Goal: Task Accomplishment & Management: Manage account settings

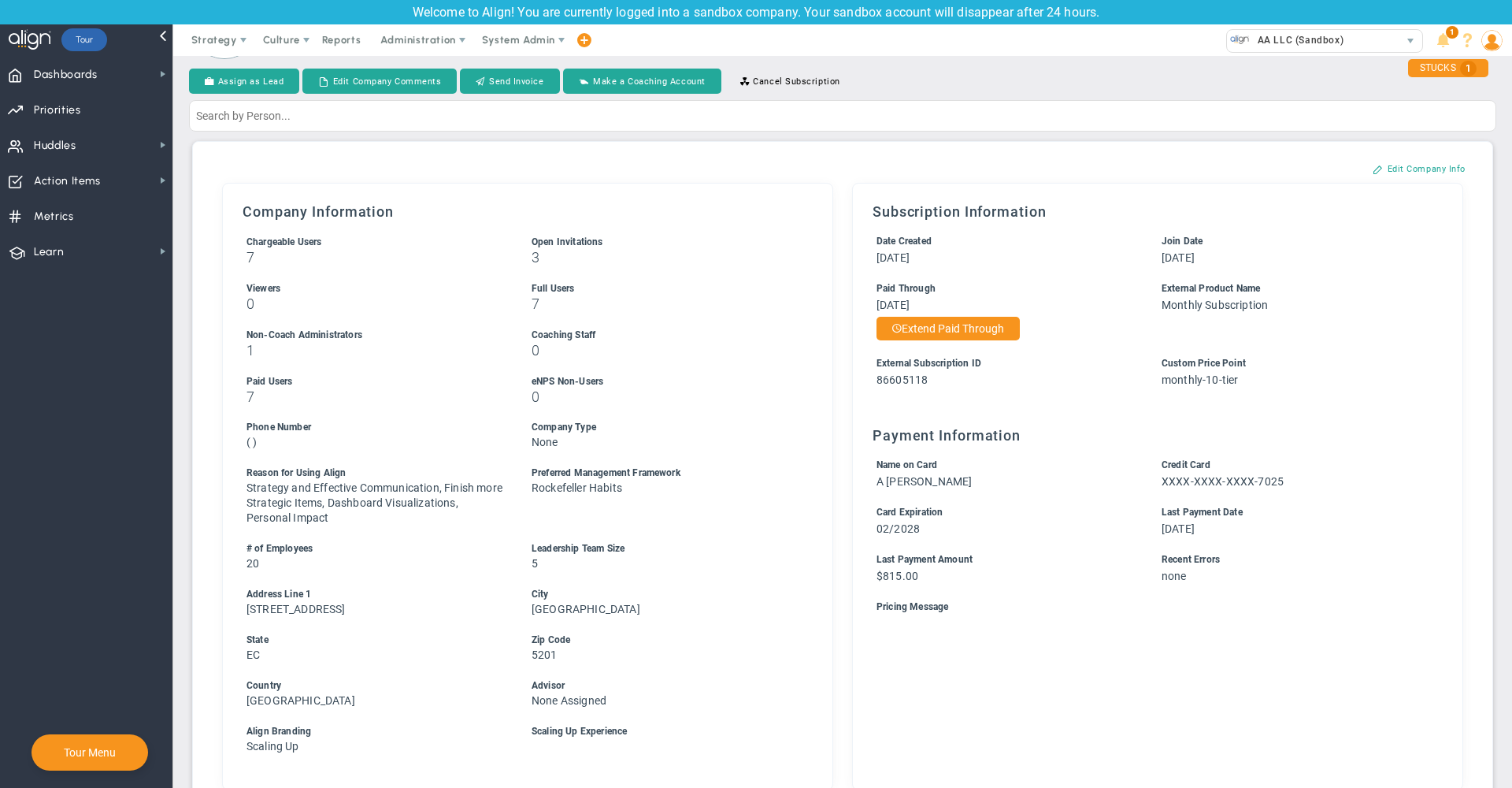
scroll to position [33, 0]
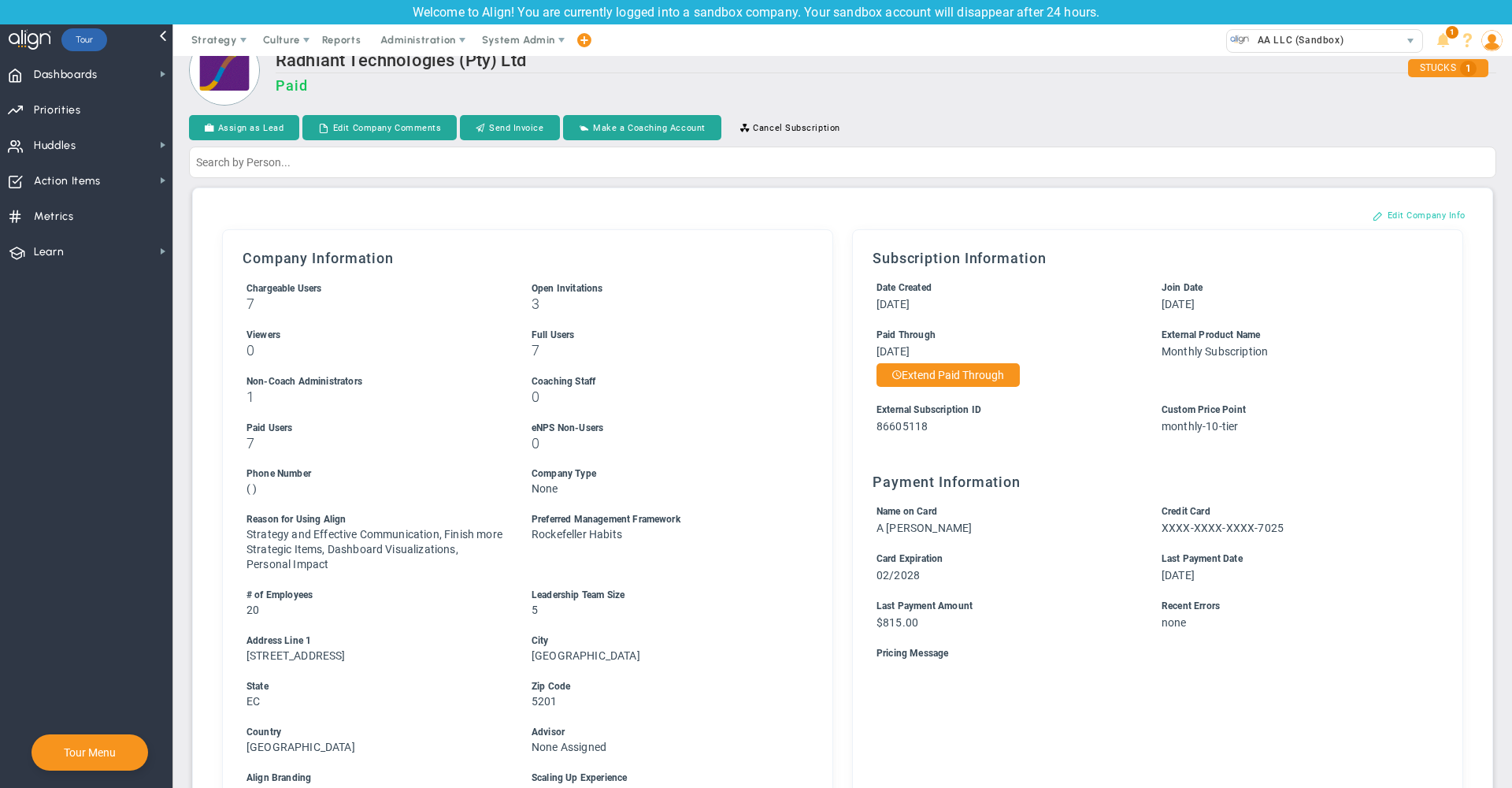
click at [1412, 212] on button "Edit Company Info" at bounding box center [1419, 214] width 125 height 25
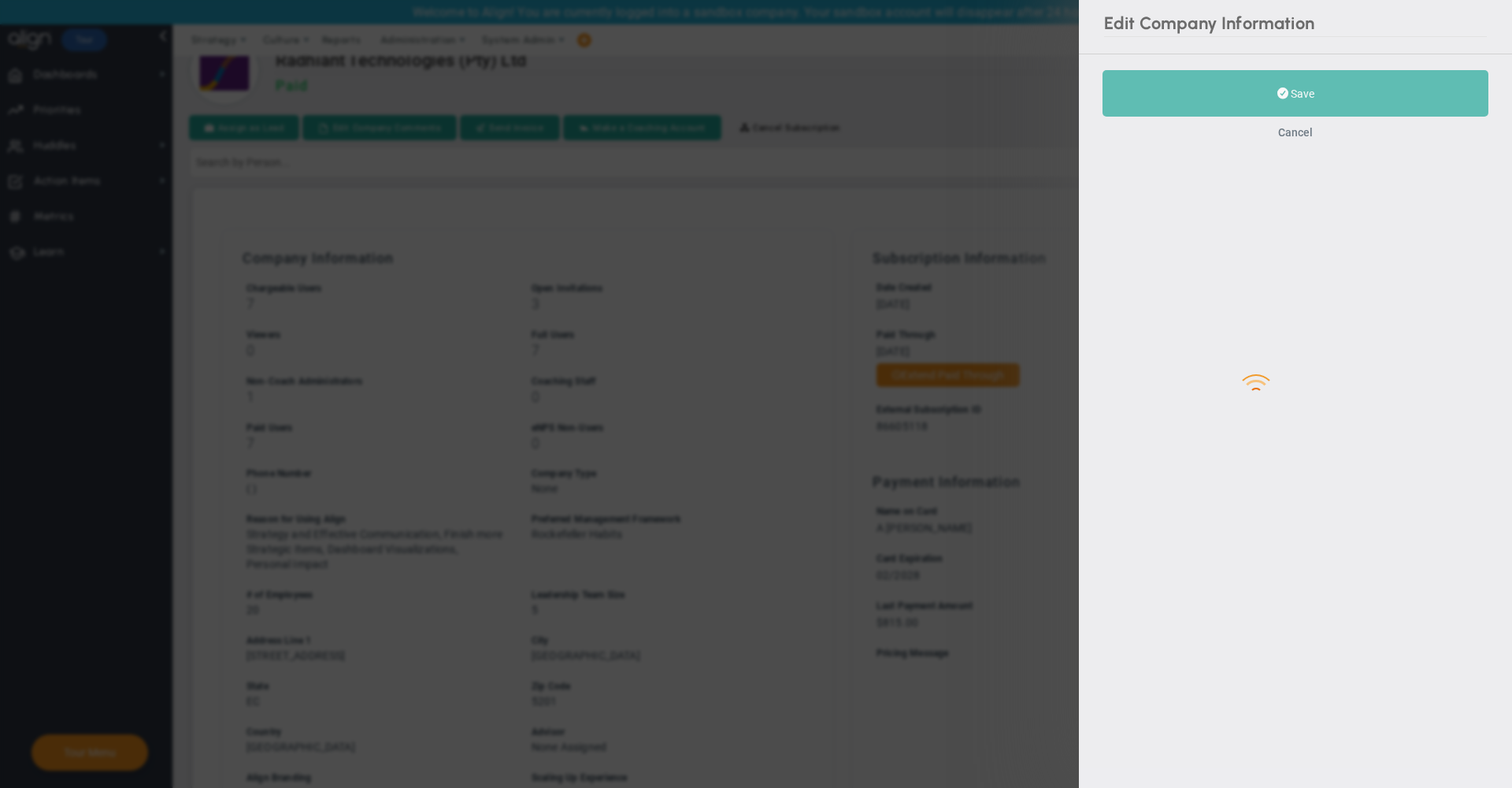
type input "20"
type input "5"
type input "[STREET_ADDRESS]"
type input "[GEOGRAPHIC_DATA]"
type input "EC"
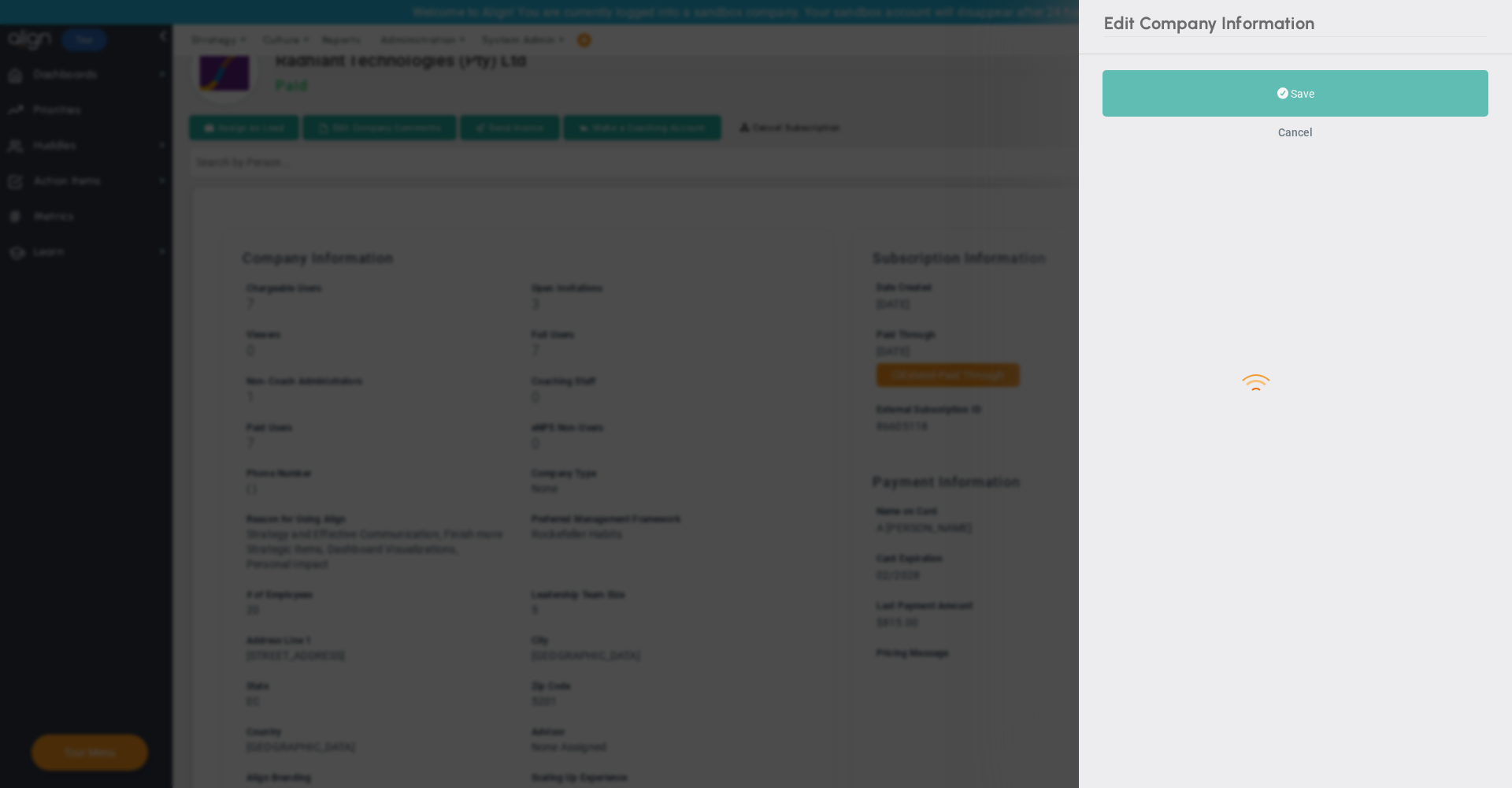
type input "5201"
type input "86605118"
type input "monthly-10-tier"
checkbox input "true"
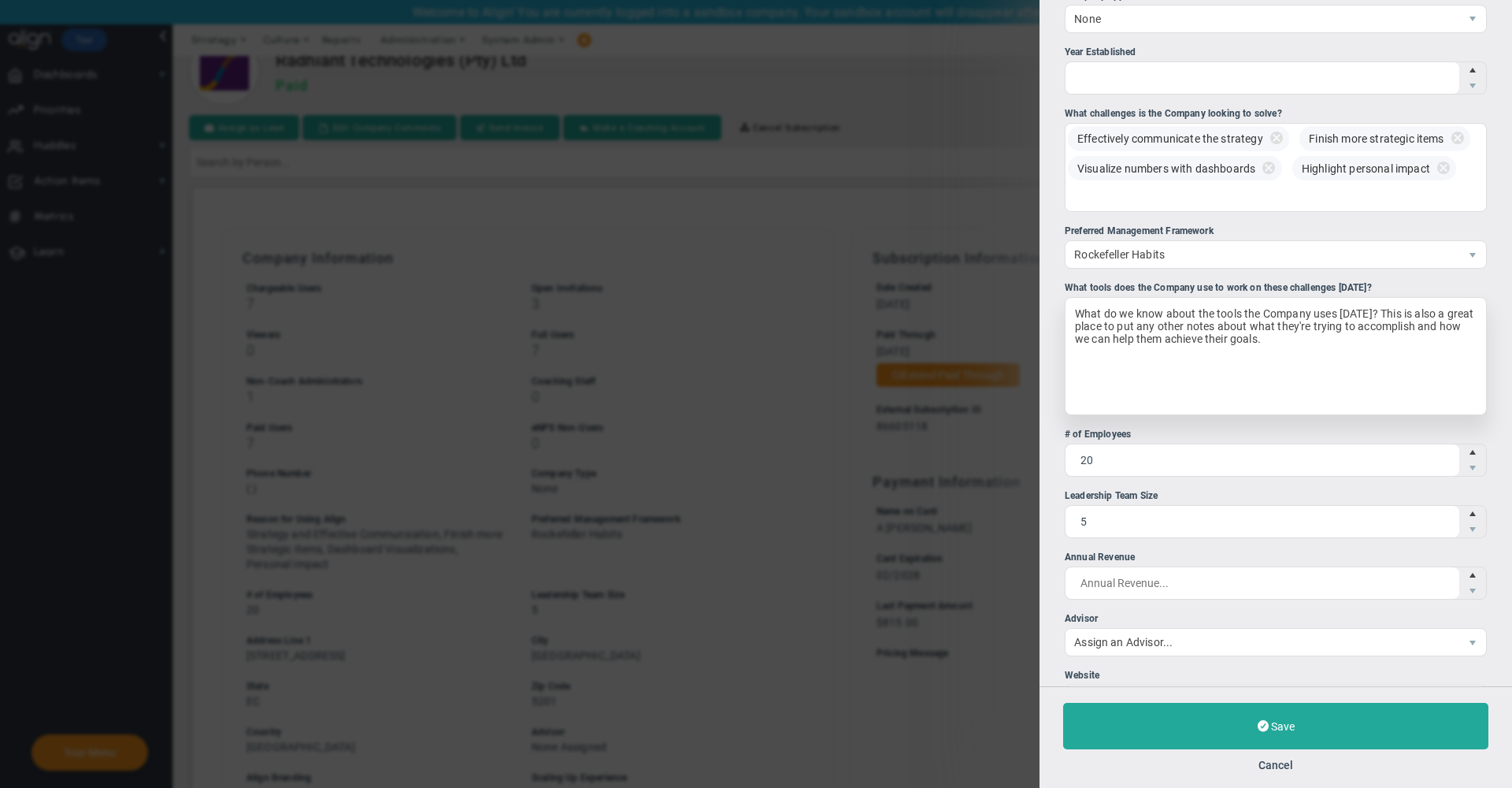
scroll to position [184, 0]
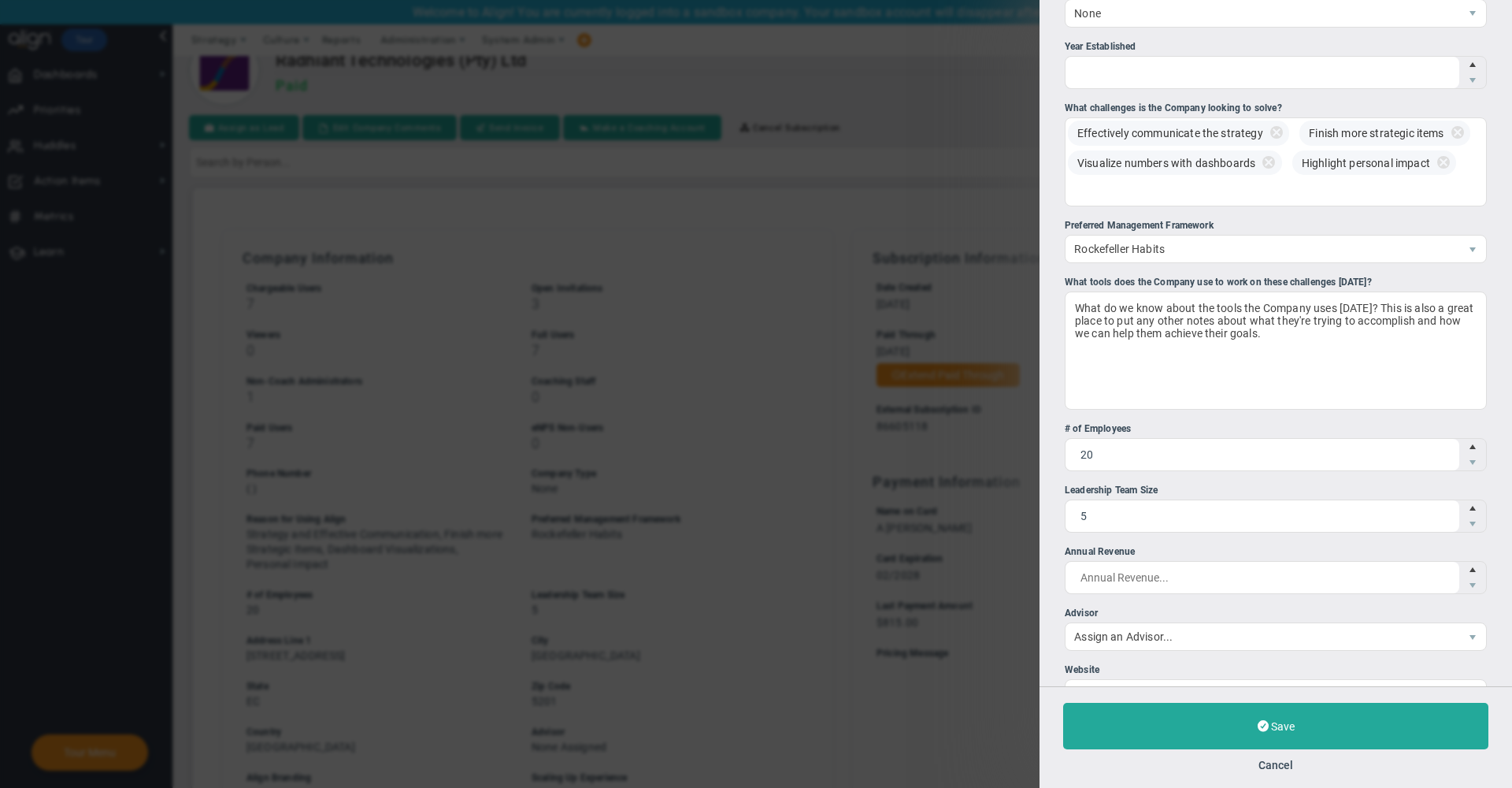
click at [1228, 620] on div "Advisor" at bounding box center [1276, 612] width 422 height 15
click at [0, 0] on input "Advisor Assign an Advisor..." at bounding box center [0, 0] width 0 height 0
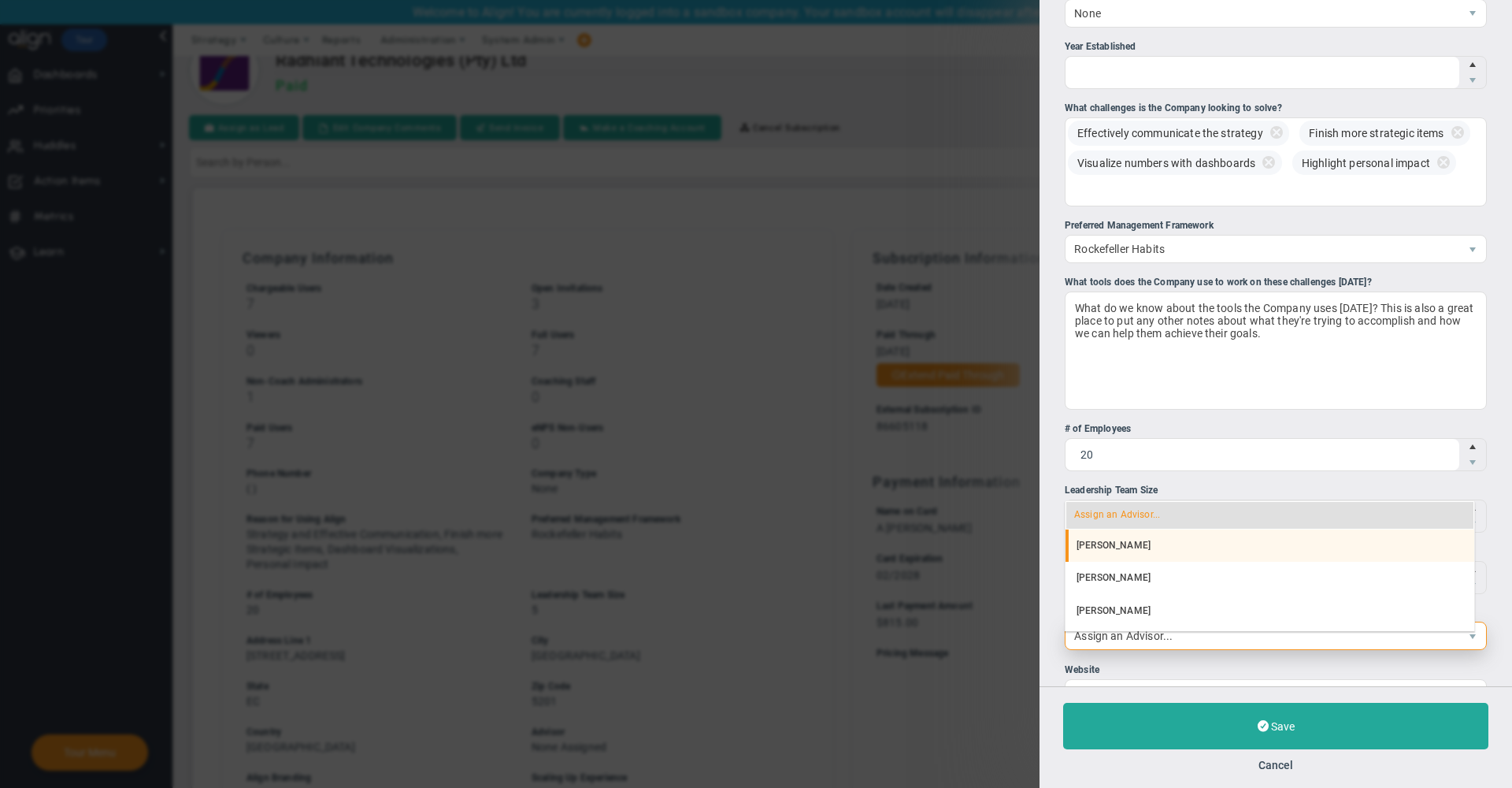
click at [1152, 546] on li "[PERSON_NAME]" at bounding box center [1270, 546] width 409 height 33
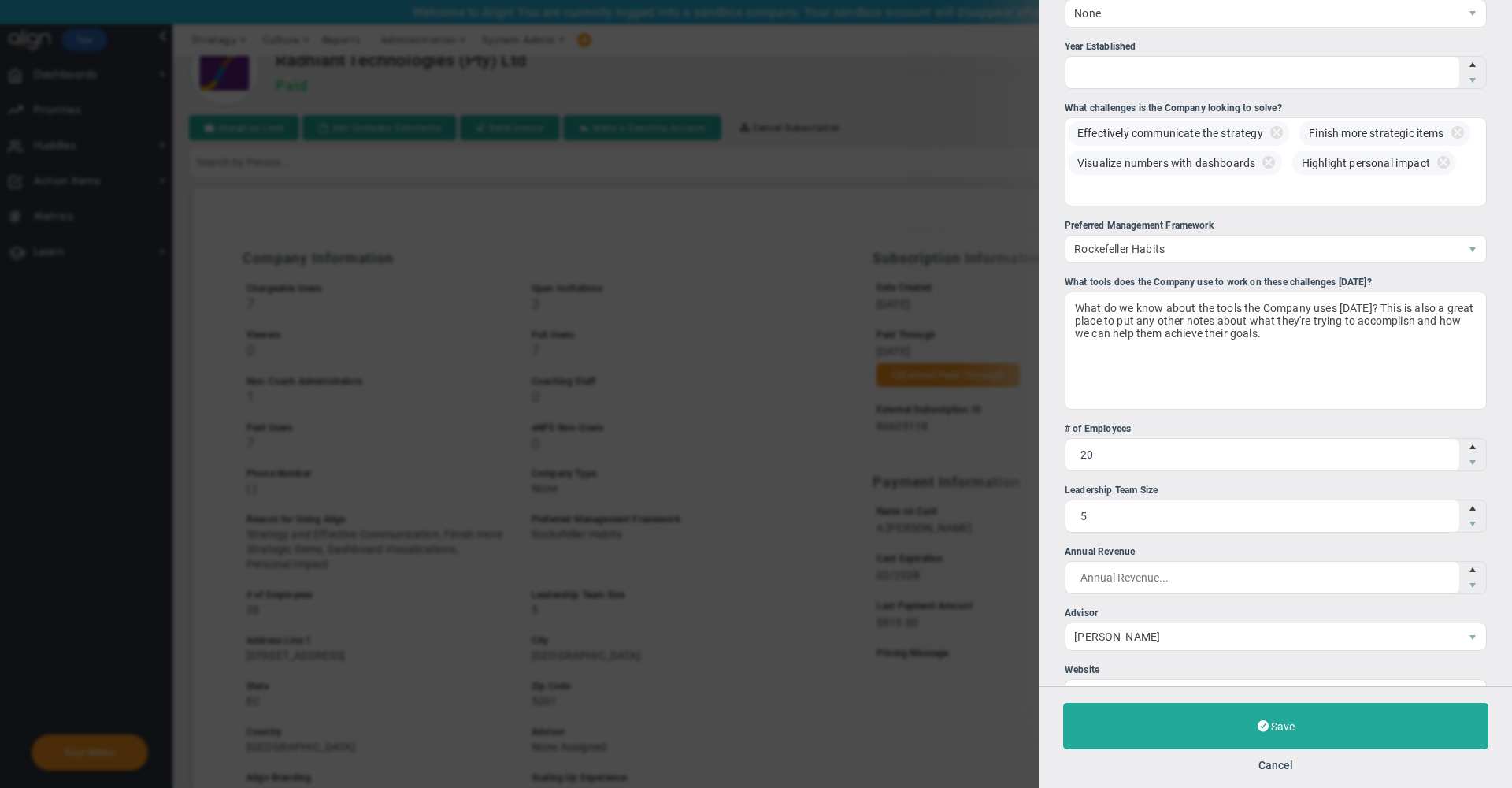
click at [1152, 753] on div "Save Cancel" at bounding box center [1276, 737] width 473 height 102
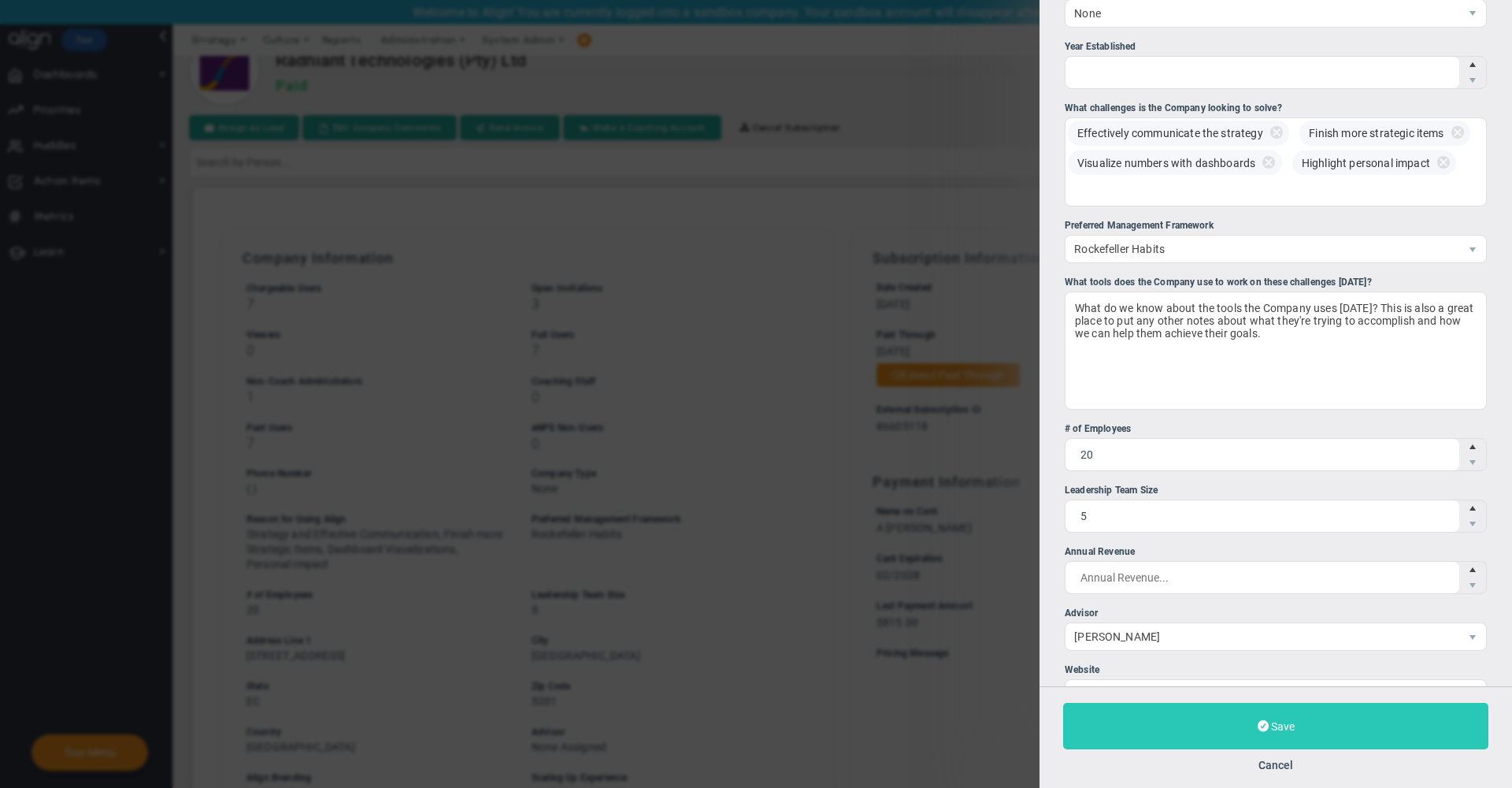
click at [1119, 718] on button "Save" at bounding box center [1276, 725] width 425 height 47
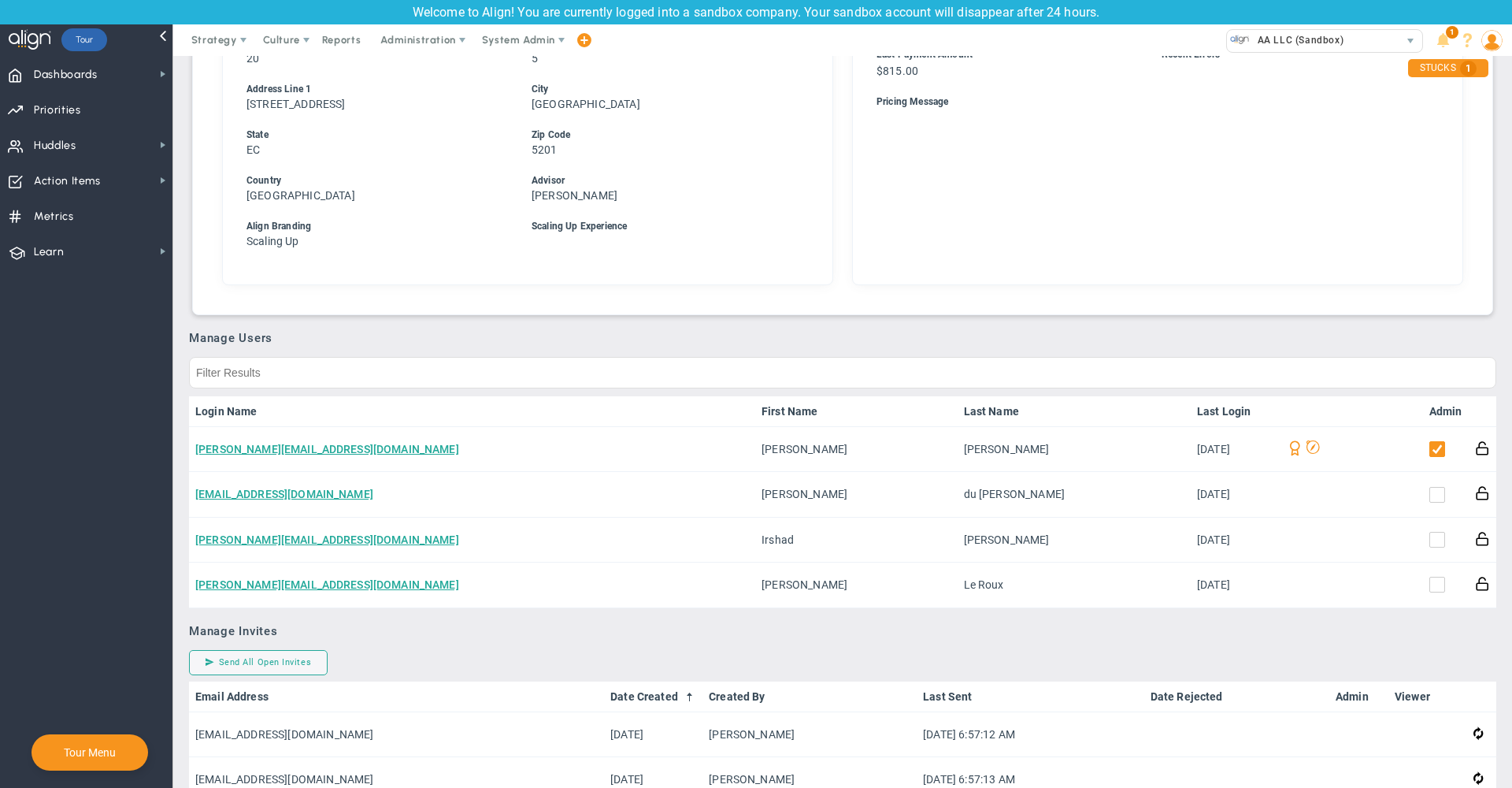
scroll to position [611, 0]
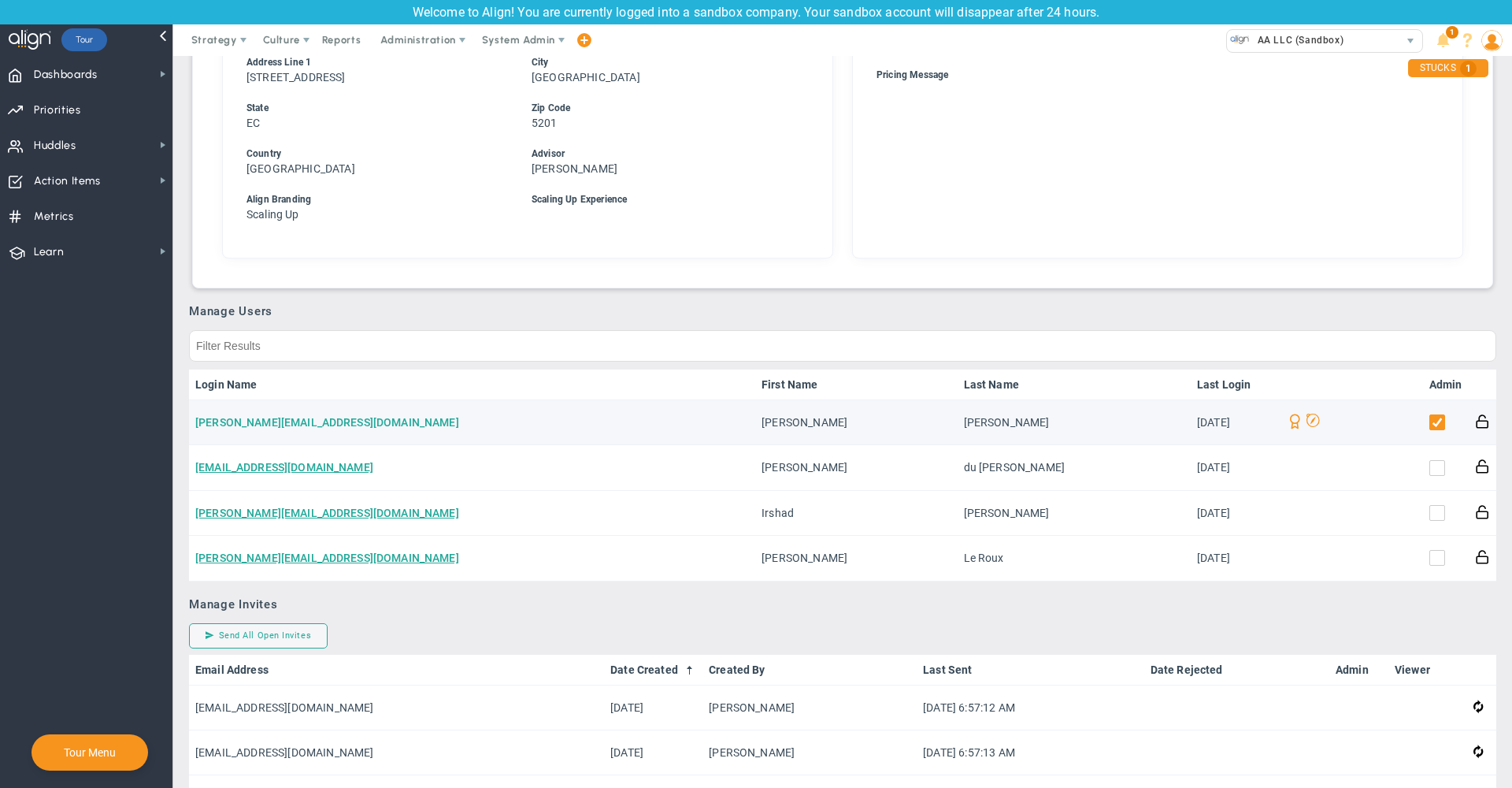
click at [282, 420] on link "[PERSON_NAME][EMAIL_ADDRESS][DOMAIN_NAME]" at bounding box center [327, 422] width 264 height 13
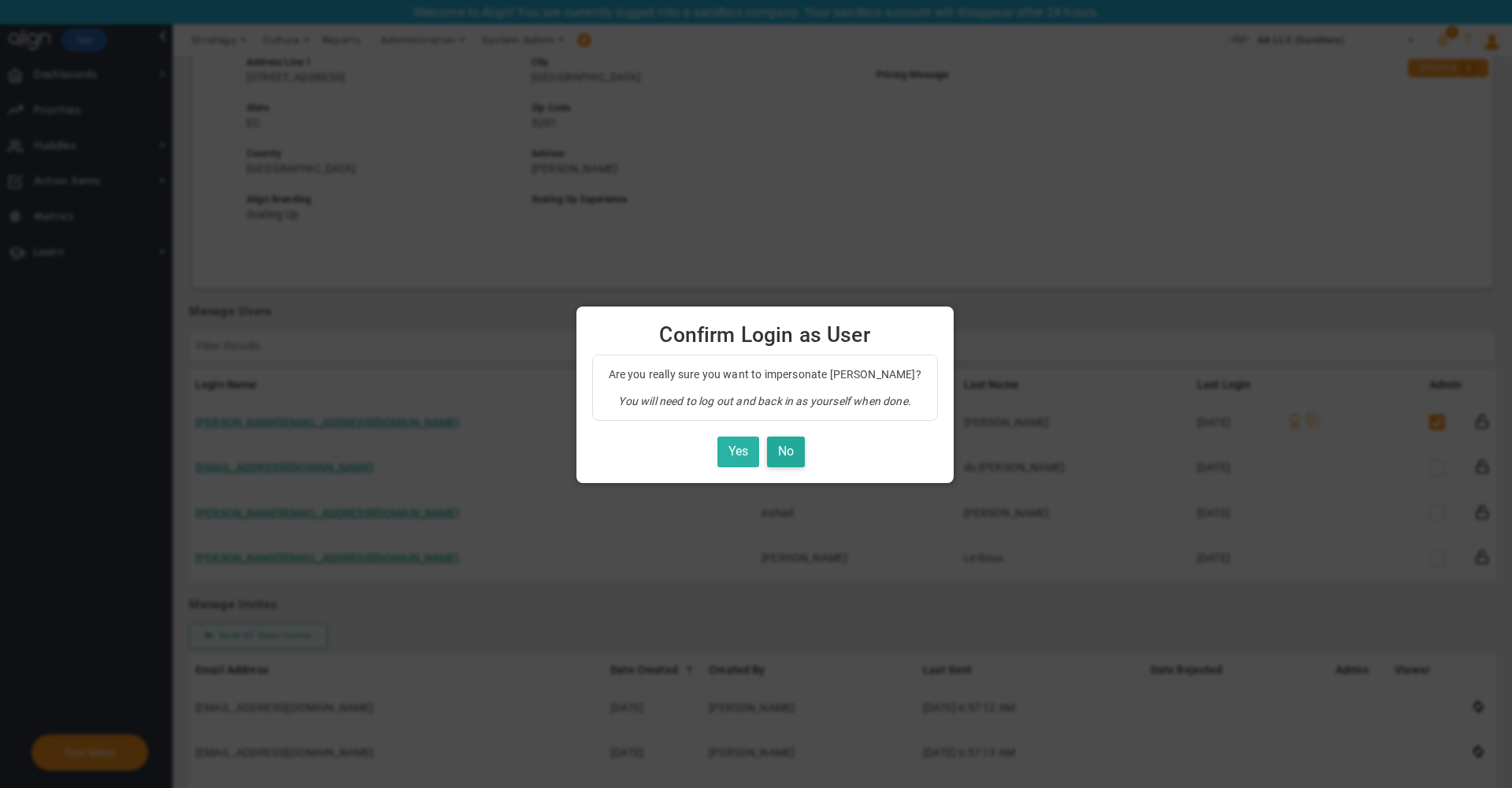
click at [735, 443] on button "Yes" at bounding box center [738, 451] width 42 height 31
